Goal: Task Accomplishment & Management: Manage account settings

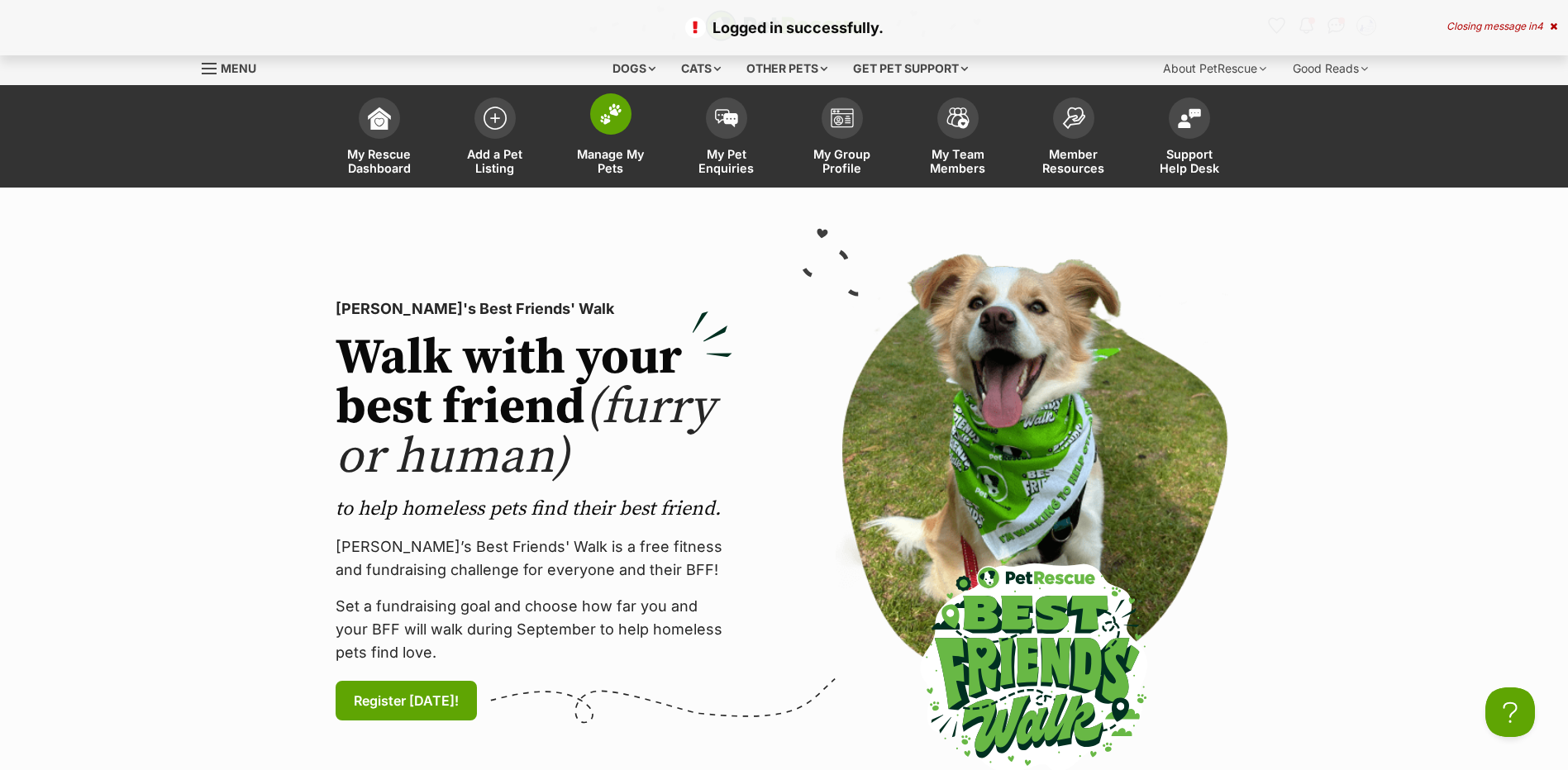
click at [601, 157] on span "Manage My Pets" at bounding box center [611, 161] width 75 height 28
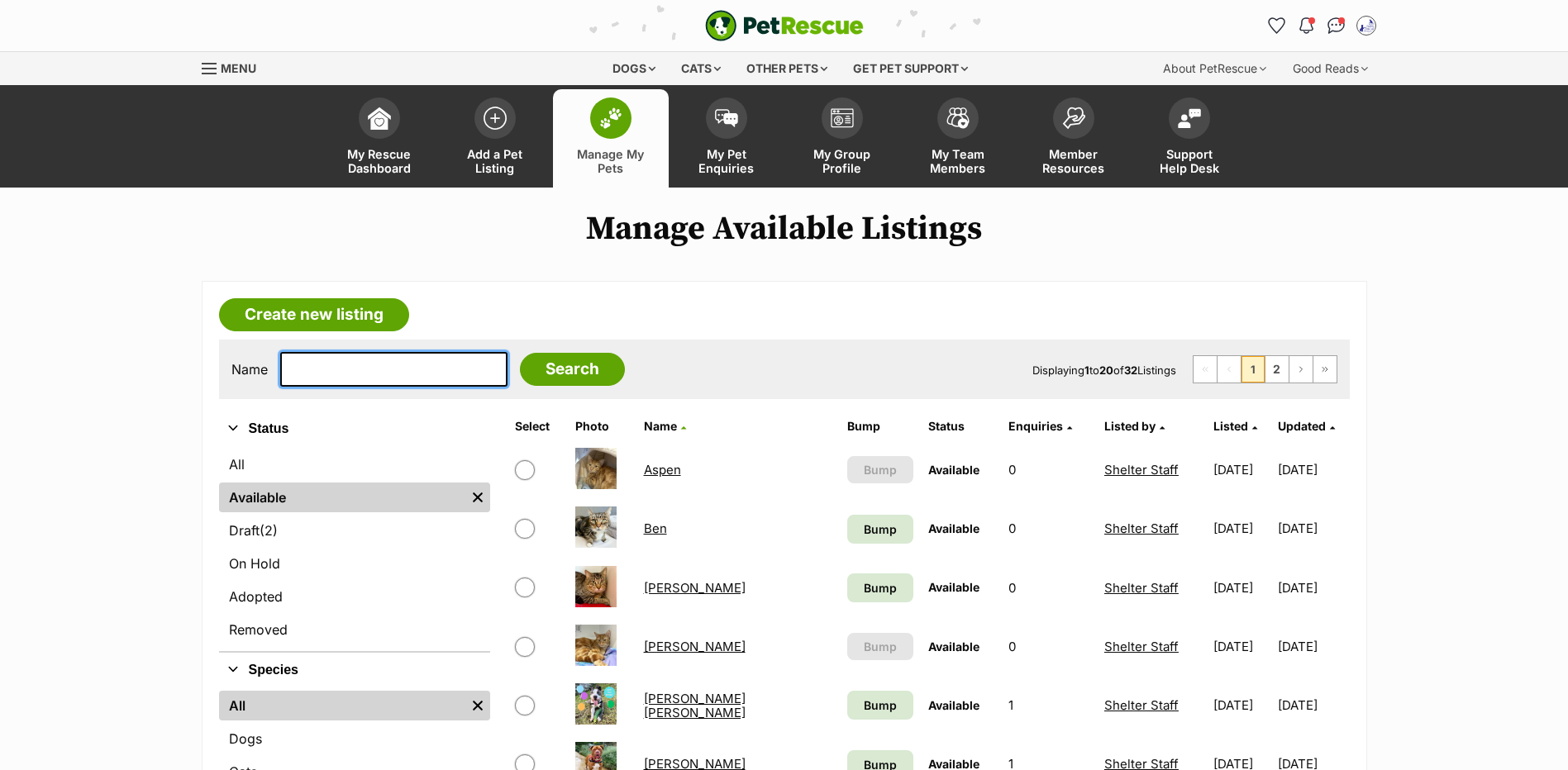
click at [435, 382] on input "text" at bounding box center [393, 370] width 227 height 35
type input "fergus"
click at [520, 353] on input "Search" at bounding box center [573, 370] width 105 height 33
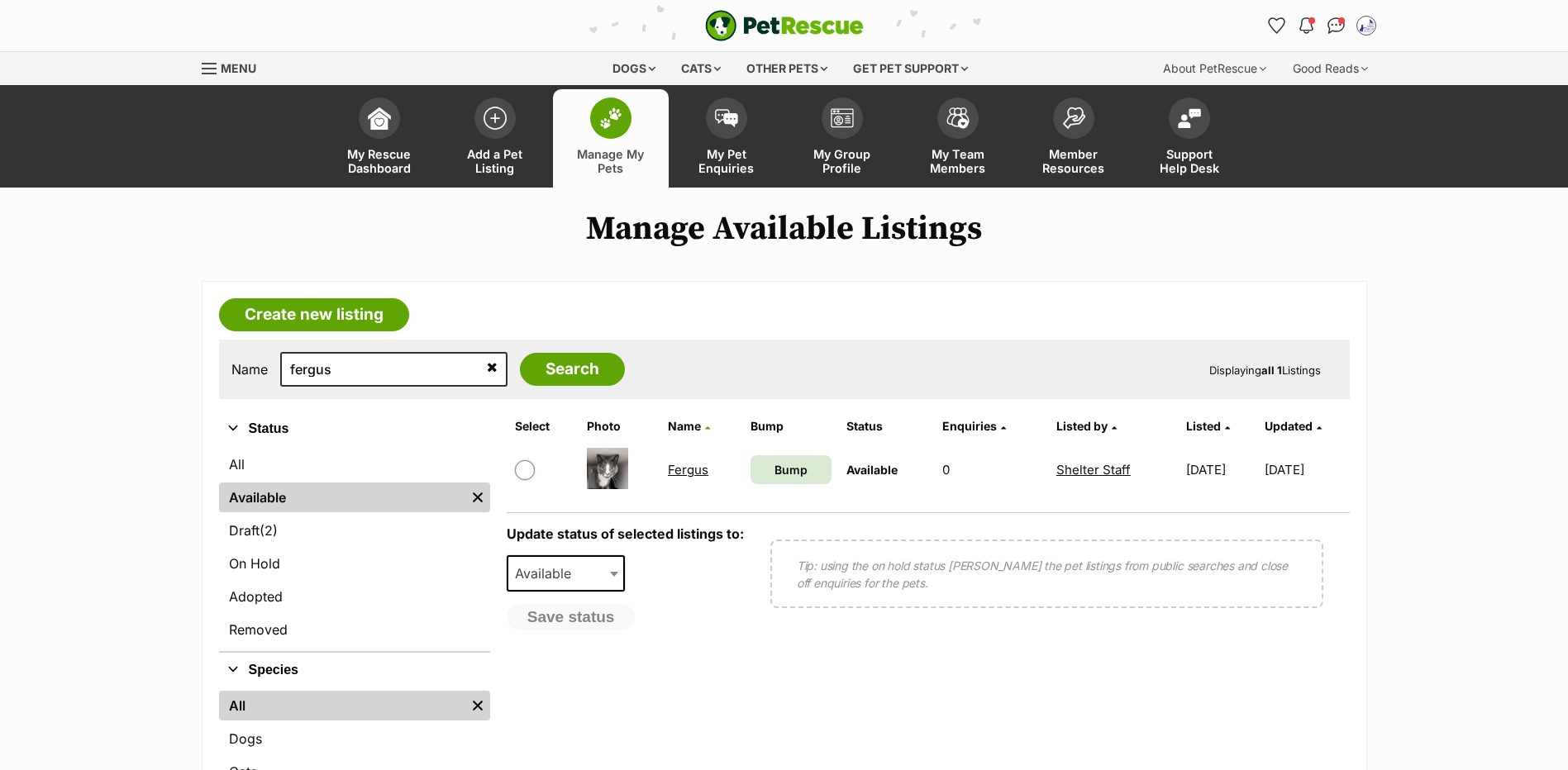
click at [687, 478] on link "Fergus" at bounding box center [688, 470] width 41 height 16
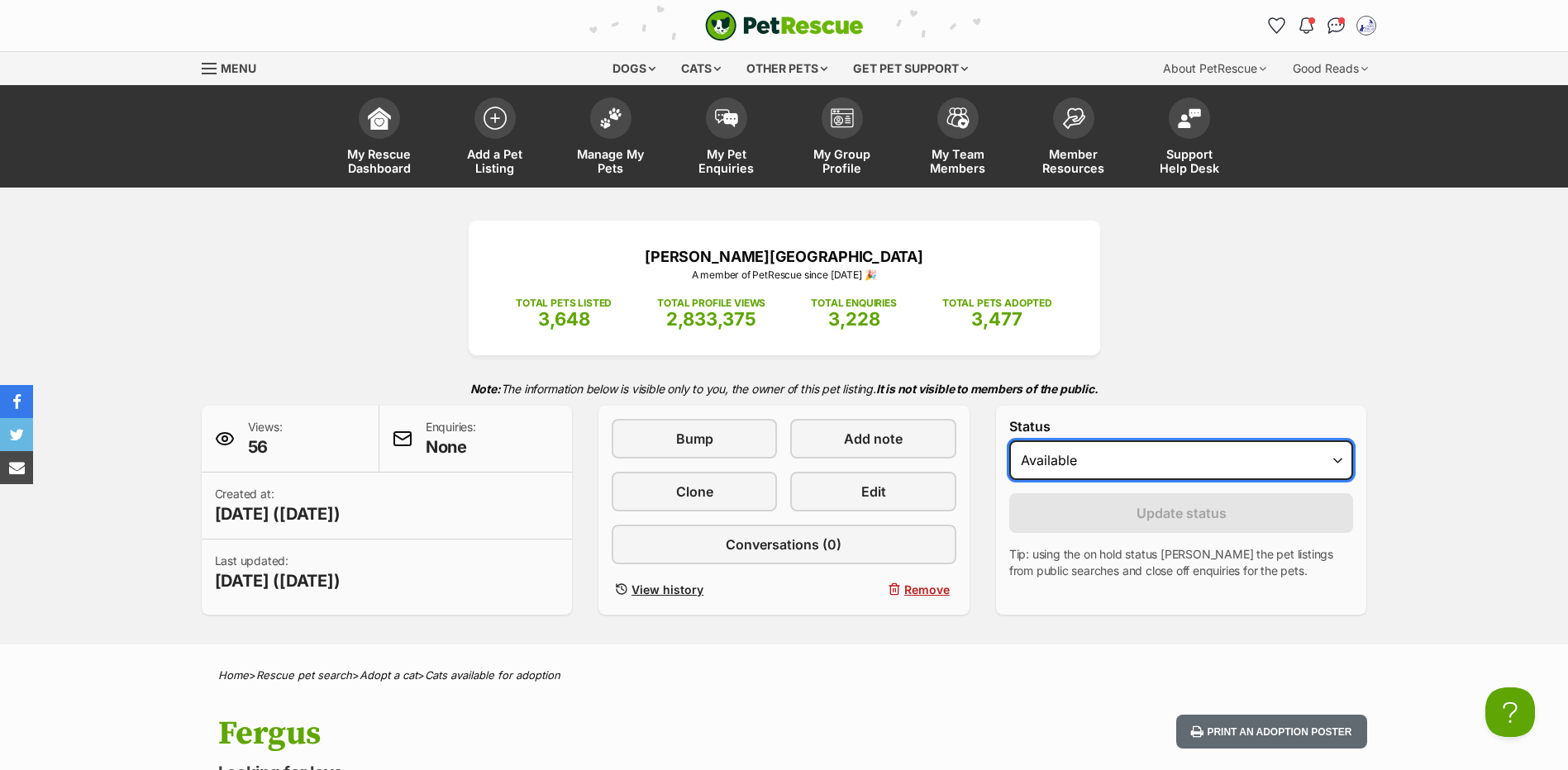
drag, startPoint x: 1072, startPoint y: 489, endPoint x: 1072, endPoint y: 501, distance: 12.0
click at [1072, 480] on select "Draft Available On hold Adopted" at bounding box center [1182, 460] width 345 height 40
select select "rehomed"
click at [1009, 464] on select "Draft Available On hold Adopted" at bounding box center [1182, 460] width 345 height 40
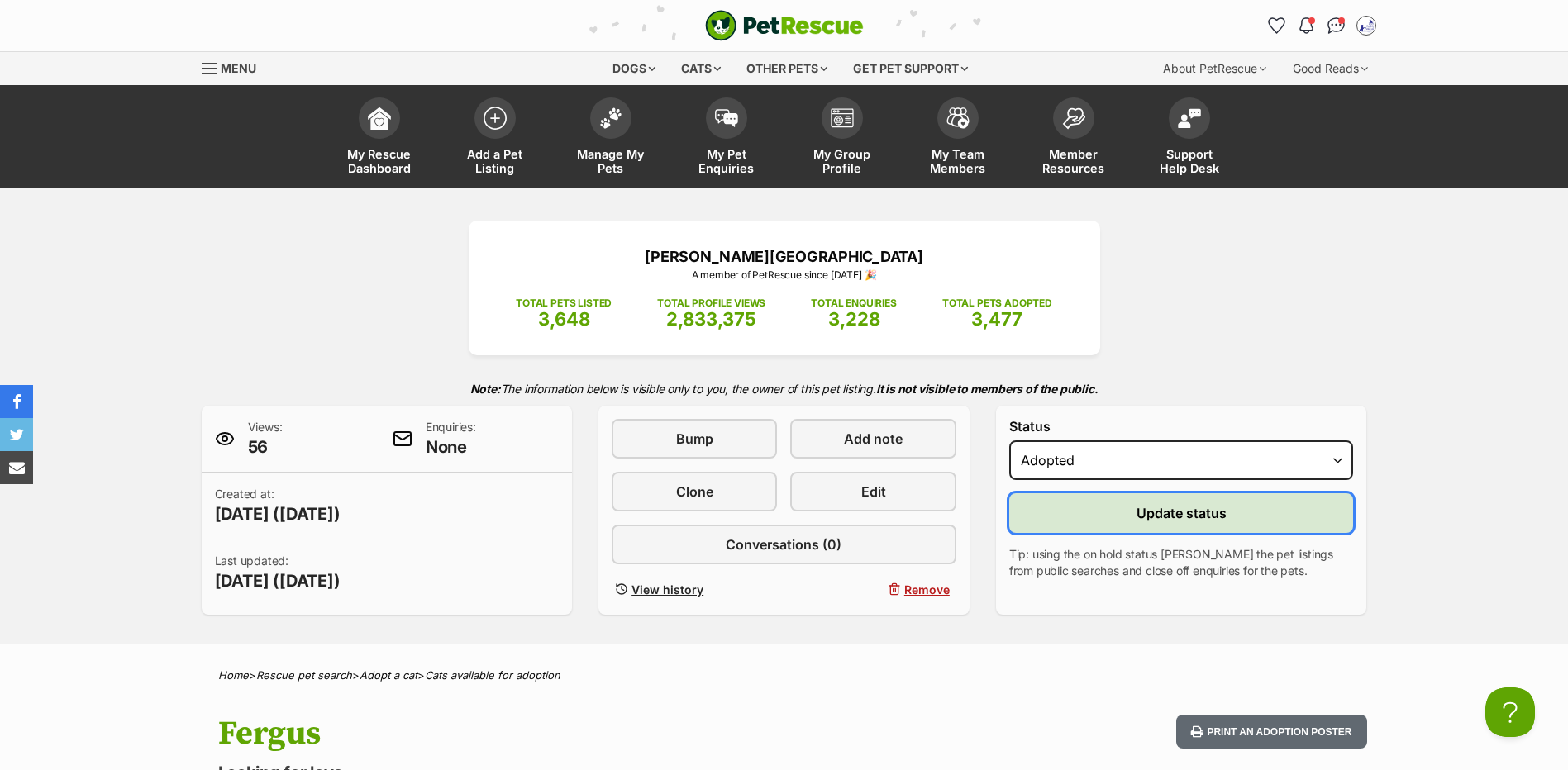
click at [1068, 533] on button "Update status" at bounding box center [1182, 513] width 345 height 40
